Goal: Task Accomplishment & Management: Use online tool/utility

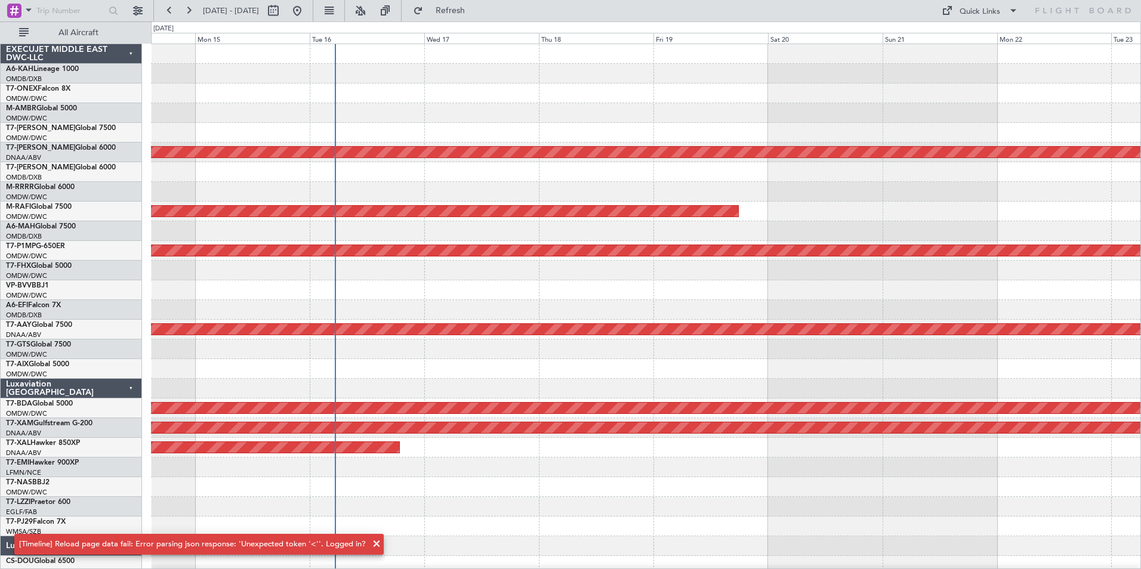
click at [370, 544] on span at bounding box center [376, 544] width 14 height 14
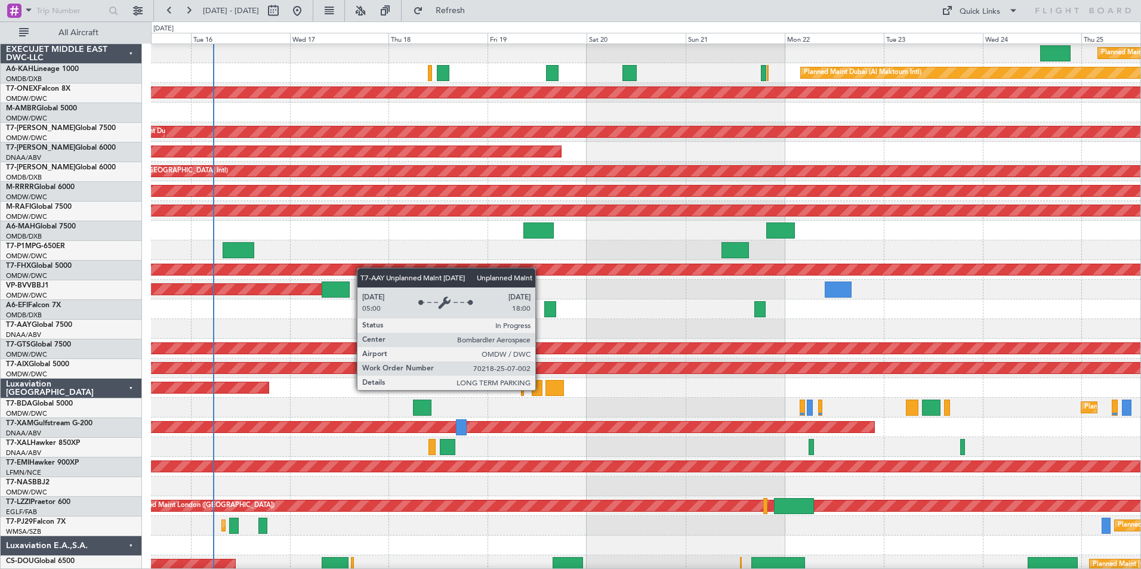
scroll to position [104, 0]
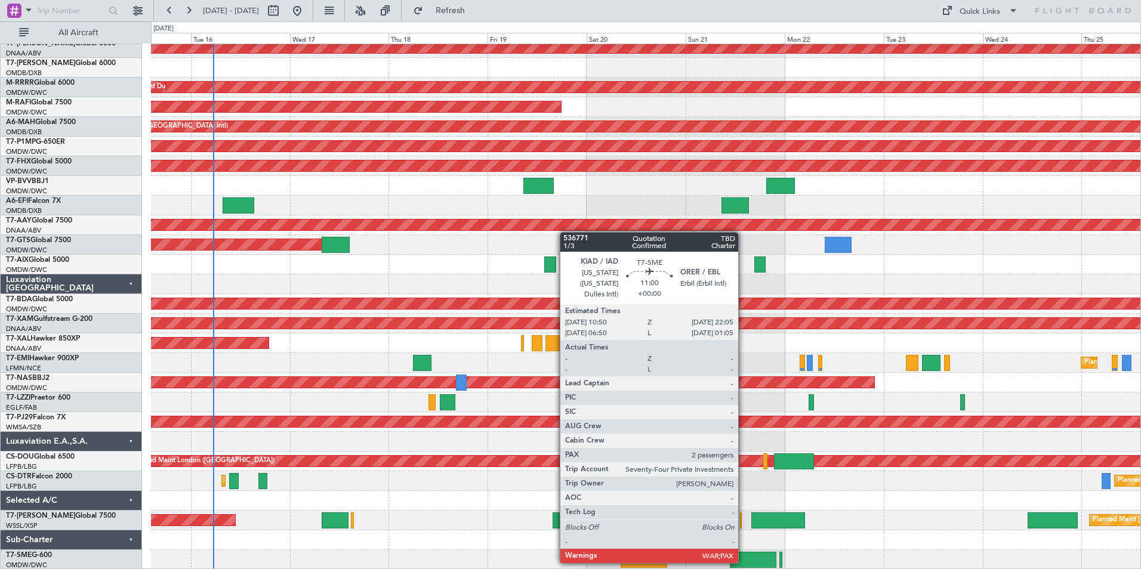
click at [743, 562] on div at bounding box center [753, 560] width 47 height 16
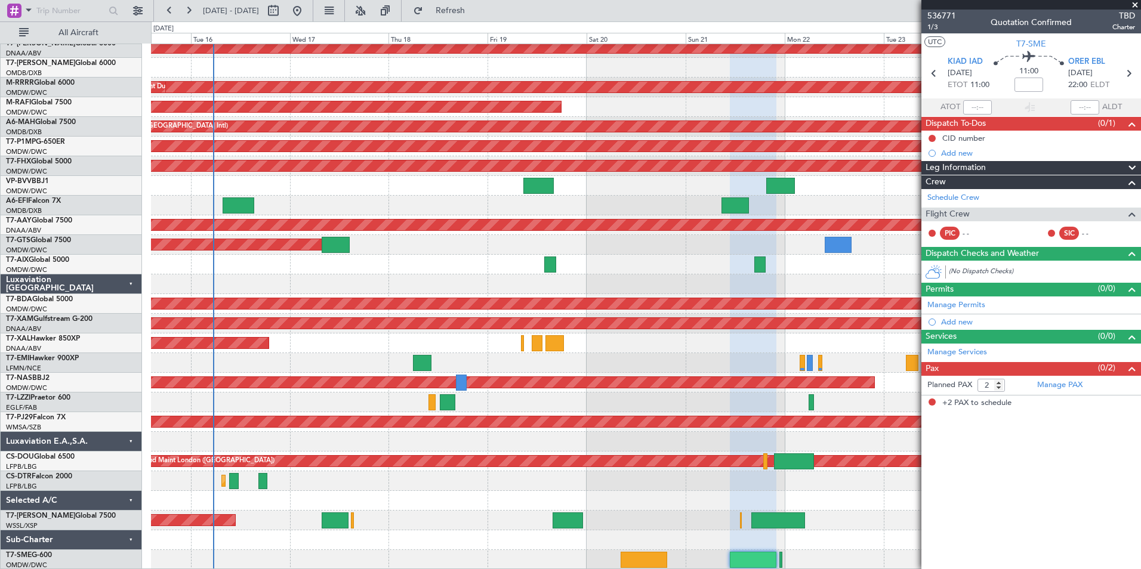
click at [1136, 3] on span at bounding box center [1135, 5] width 12 height 11
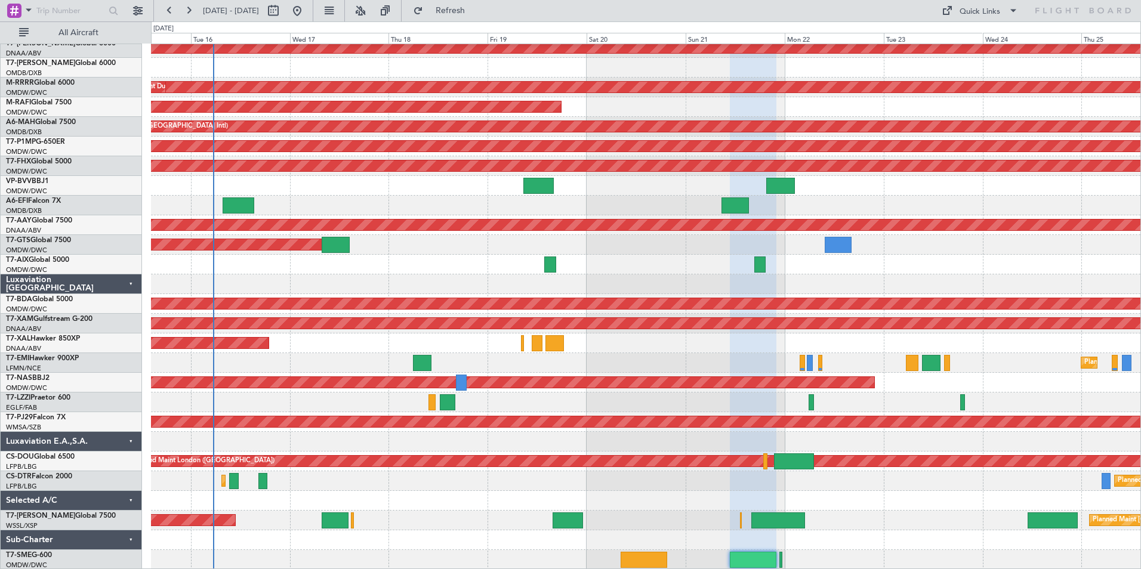
type input "0"
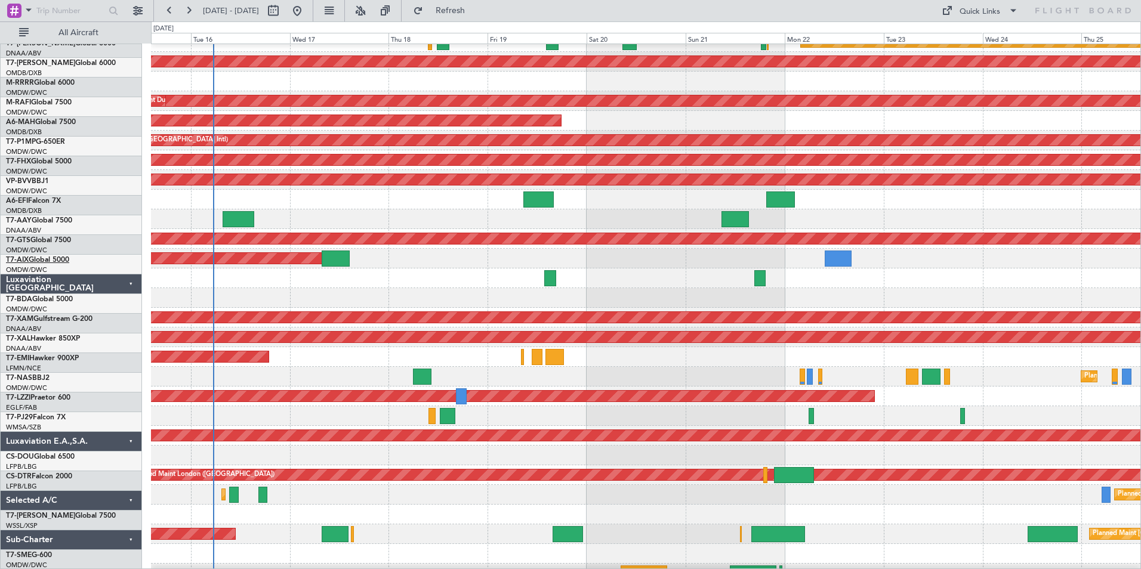
scroll to position [0, 0]
